Goal: Transaction & Acquisition: Obtain resource

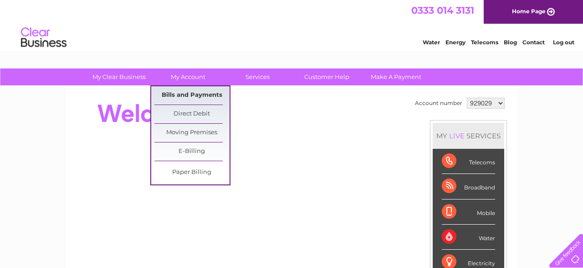
click at [193, 94] on link "Bills and Payments" at bounding box center [192, 95] width 75 height 18
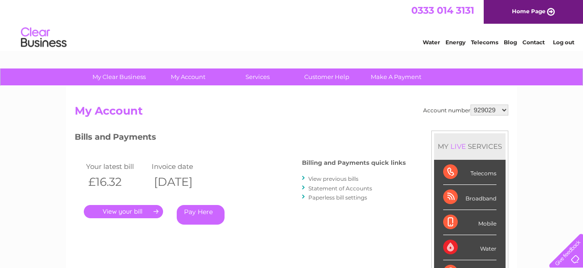
select select "929091"
click option "929091" at bounding box center [0, 0] width 0 height 0
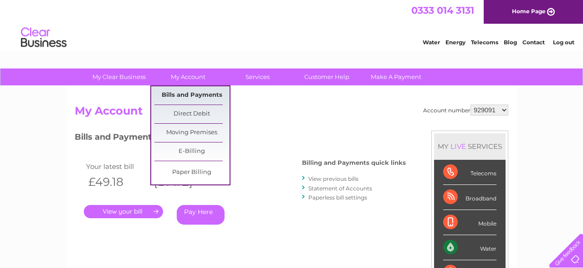
click at [184, 92] on link "Bills and Payments" at bounding box center [192, 95] width 75 height 18
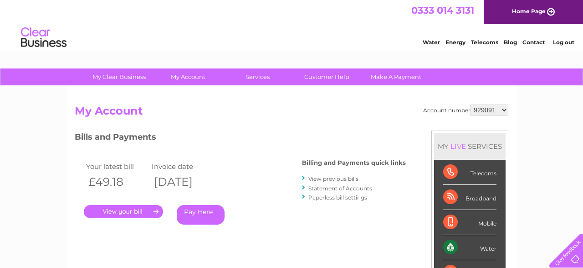
click at [331, 94] on div "Account number 929029 929091 1151417 My Account MY LIVE SERVICES Telecoms Broad…" at bounding box center [291, 237] width 451 height 302
click at [121, 211] on link "." at bounding box center [123, 211] width 79 height 13
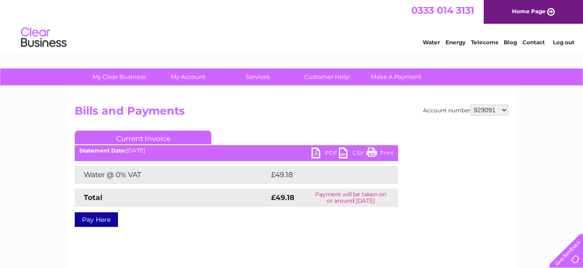
click at [314, 154] on link "PDF" at bounding box center [325, 153] width 27 height 13
click at [471, 104] on select "929029 929091 1151417" at bounding box center [490, 109] width 38 height 11
select select "1151417"
click option "1151417" at bounding box center [0, 0] width 0 height 0
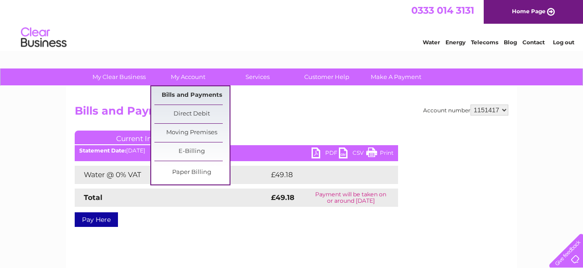
click at [177, 93] on link "Bills and Payments" at bounding box center [192, 95] width 75 height 18
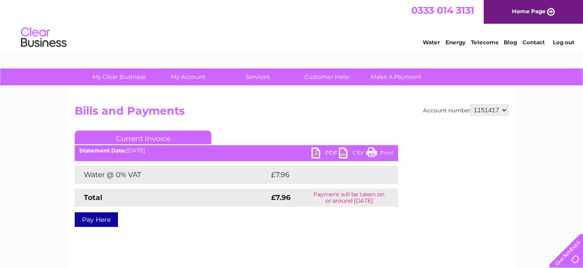
click at [319, 154] on link "PDF" at bounding box center [325, 153] width 27 height 13
